Goal: Task Accomplishment & Management: Use online tool/utility

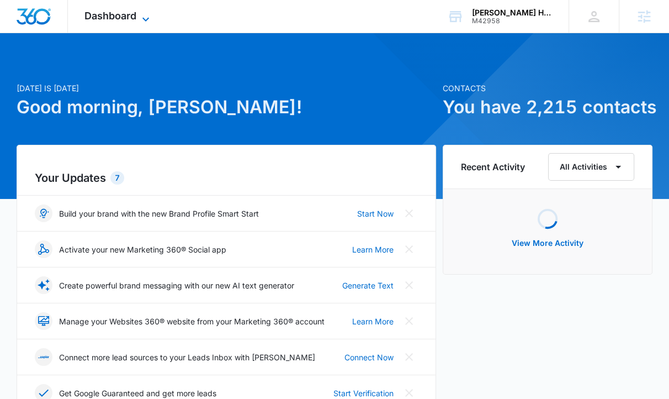
click at [119, 16] on span "Dashboard" at bounding box center [110, 16] width 52 height 12
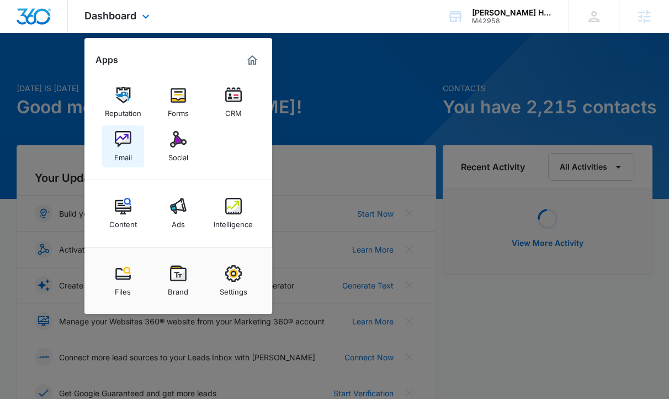
click at [137, 144] on link "Email" at bounding box center [123, 146] width 42 height 42
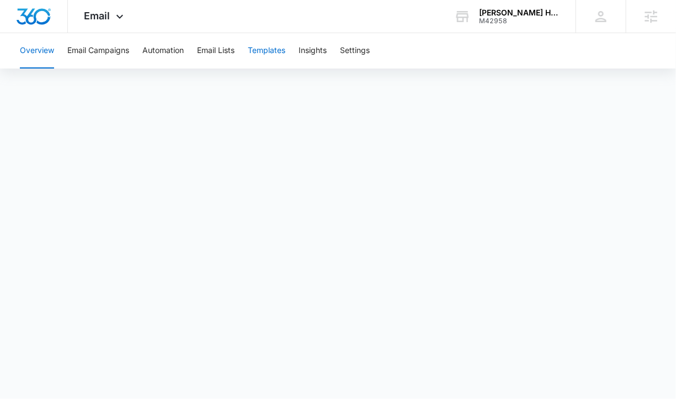
click at [277, 49] on button "Templates" at bounding box center [267, 50] width 38 height 35
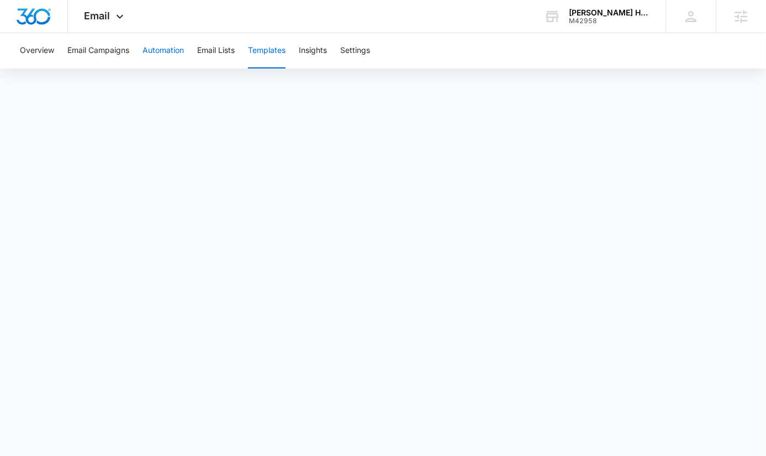
click at [150, 54] on button "Automation" at bounding box center [162, 50] width 41 height 35
click at [279, 62] on button "Templates" at bounding box center [267, 50] width 38 height 35
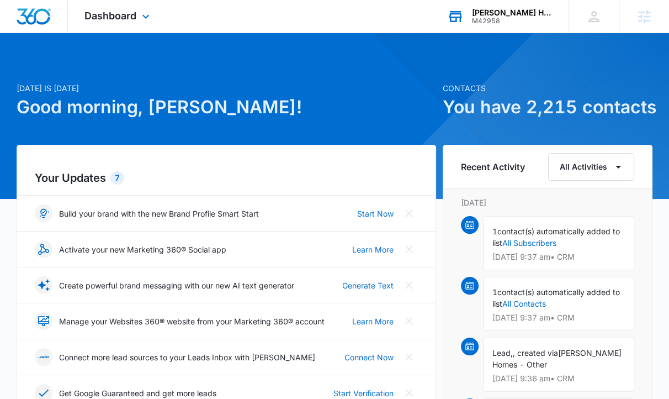
click at [521, 24] on div "Stillwell Homes M42958 Your Accounts View All" at bounding box center [500, 16] width 138 height 33
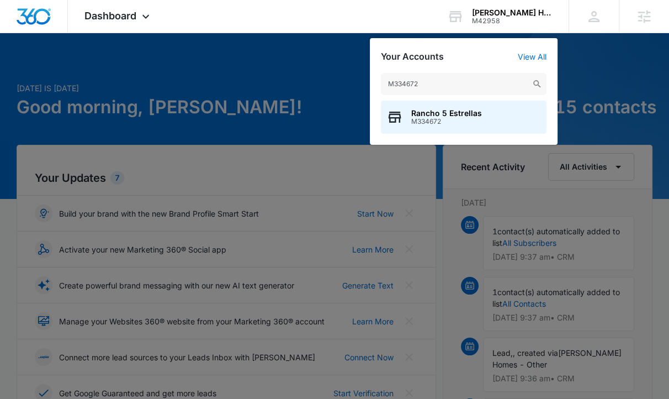
type input "M334672"
click at [464, 109] on span "Rancho 5 Estrellas" at bounding box center [446, 113] width 71 height 9
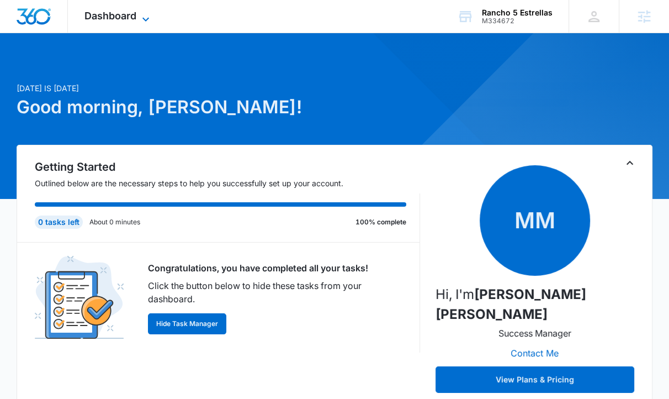
click at [97, 18] on span "Dashboard" at bounding box center [110, 16] width 52 height 12
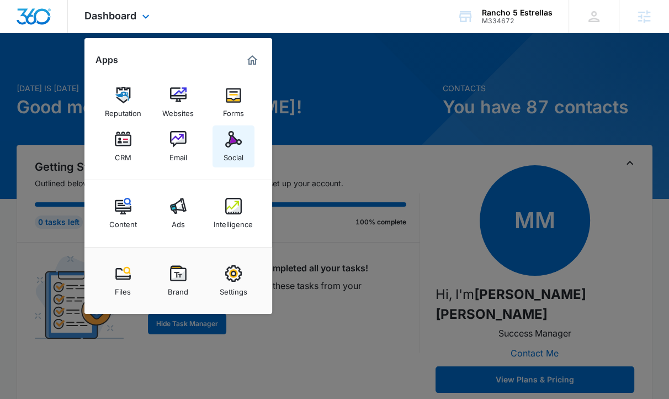
click at [242, 152] on div "Social" at bounding box center [234, 154] width 20 height 14
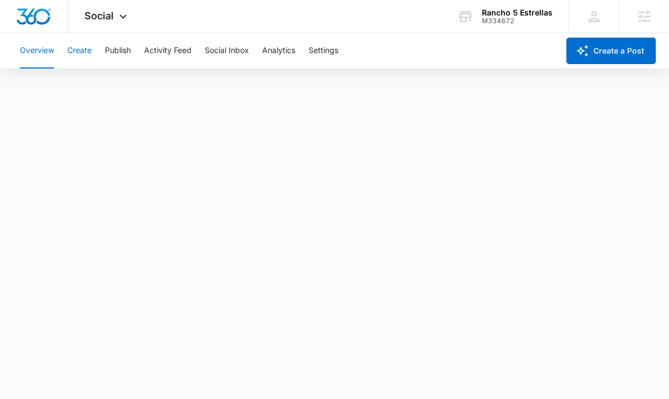
click at [92, 54] on button "Create" at bounding box center [79, 50] width 24 height 35
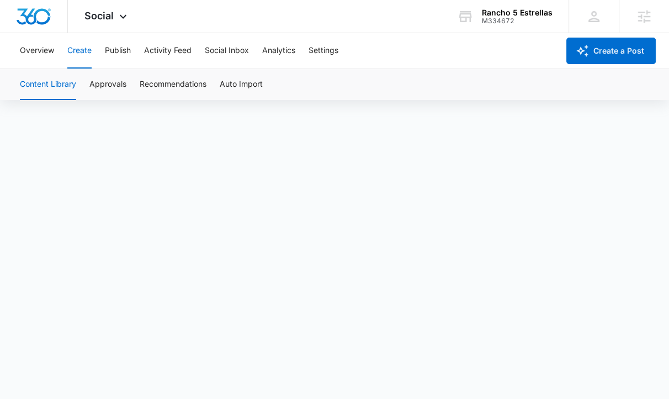
click at [89, 54] on button "Create" at bounding box center [79, 50] width 24 height 35
click at [52, 87] on button "Content Library" at bounding box center [48, 84] width 56 height 31
click at [109, 83] on button "Approvals" at bounding box center [107, 84] width 37 height 31
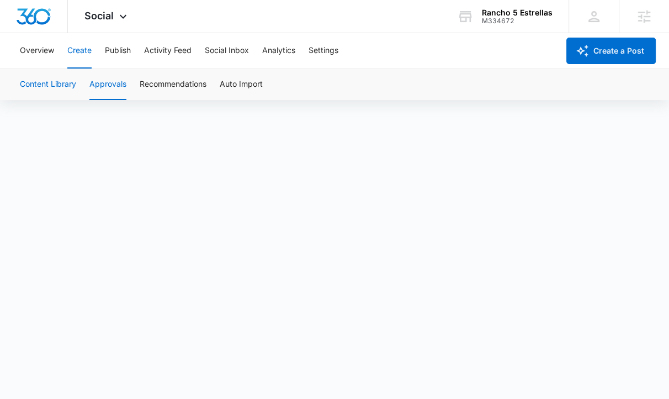
click at [57, 85] on button "Content Library" at bounding box center [48, 84] width 56 height 31
click at [107, 91] on button "Approvals" at bounding box center [107, 84] width 37 height 31
click at [65, 89] on button "Content Library" at bounding box center [48, 84] width 56 height 31
click at [84, 56] on button "Create" at bounding box center [79, 50] width 24 height 35
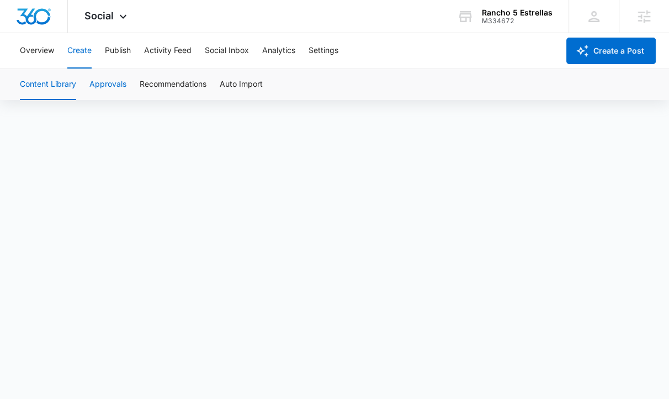
click at [102, 80] on button "Approvals" at bounding box center [107, 84] width 37 height 31
click at [118, 47] on button "Publish" at bounding box center [118, 50] width 26 height 35
click at [88, 47] on button "Create" at bounding box center [79, 50] width 24 height 35
click at [107, 87] on button "Approvals" at bounding box center [107, 84] width 37 height 31
click at [62, 85] on button "Content Library" at bounding box center [48, 84] width 56 height 31
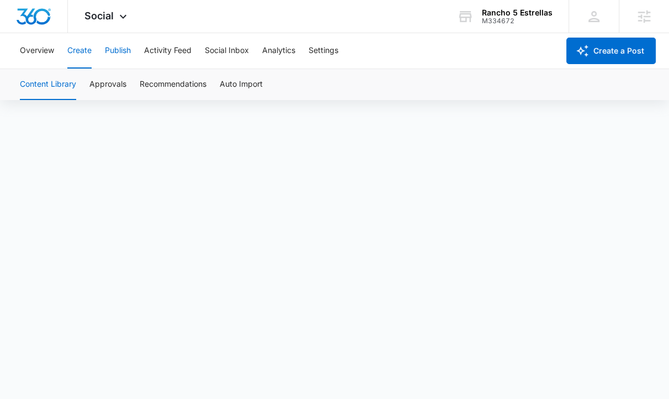
click at [129, 49] on button "Publish" at bounding box center [118, 50] width 26 height 35
click at [98, 24] on div "Social Apps Reputation Websites Forms CRM Email Social Content Ads Intelligence…" at bounding box center [107, 16] width 78 height 33
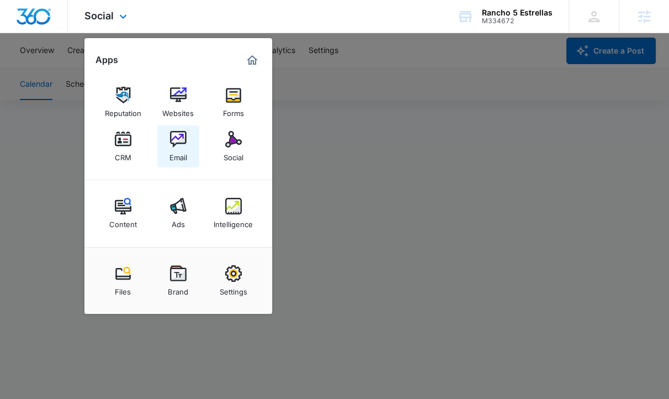
click at [176, 135] on img at bounding box center [178, 139] width 17 height 17
